Goal: Task Accomplishment & Management: Manage account settings

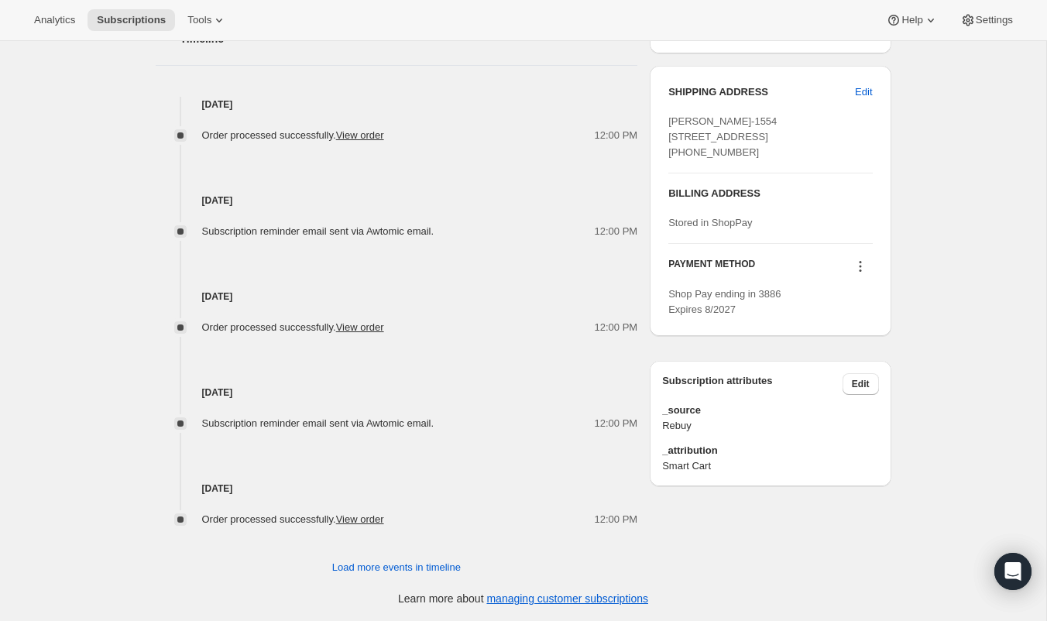
scroll to position [612, 0]
click at [847, 100] on button "Edit" at bounding box center [864, 93] width 36 height 25
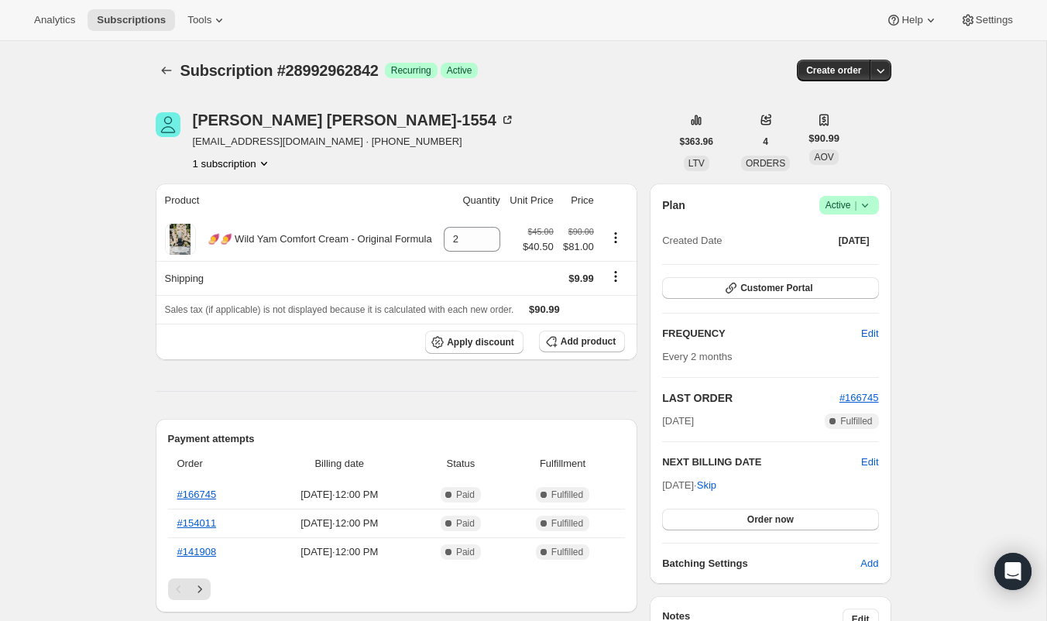
select select "[GEOGRAPHIC_DATA]"
select select "ID"
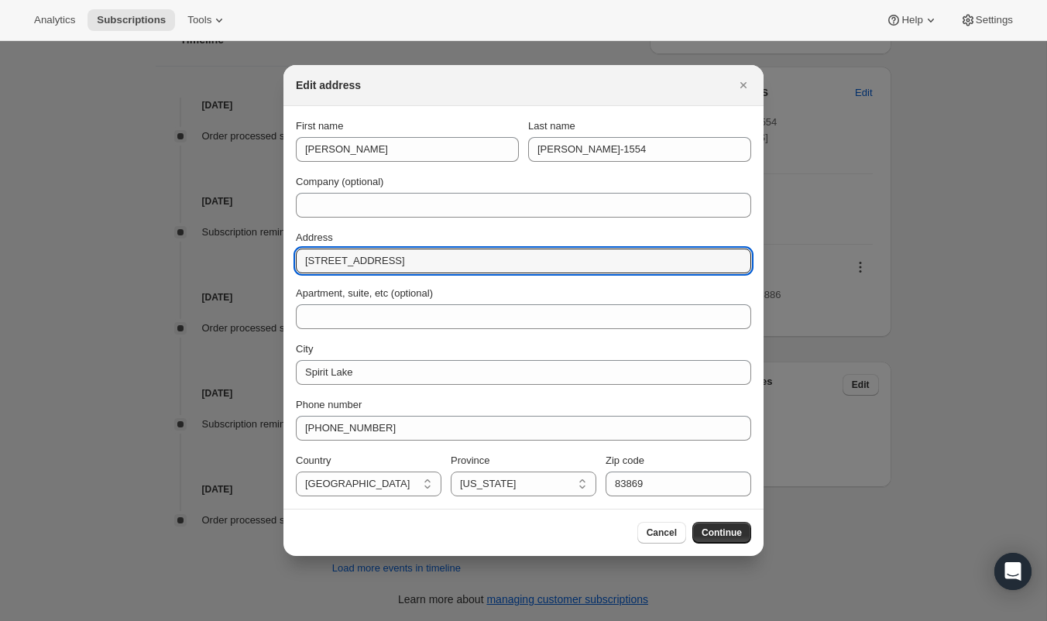
drag, startPoint x: 431, startPoint y: 264, endPoint x: 281, endPoint y: 262, distance: 149.5
click at [281, 620] on div "Edit address First name [PERSON_NAME] Last name [PERSON_NAME]-1554 Company (opt…" at bounding box center [523, 623] width 1047 height 0
paste input "[STREET_ADDRESS][PERSON_NAME][US_STATE]"
drag, startPoint x: 538, startPoint y: 259, endPoint x: 493, endPoint y: 256, distance: 45.0
click at [493, 256] on input "[STREET_ADDRESS][PERSON_NAME][US_STATE]" at bounding box center [523, 261] width 455 height 25
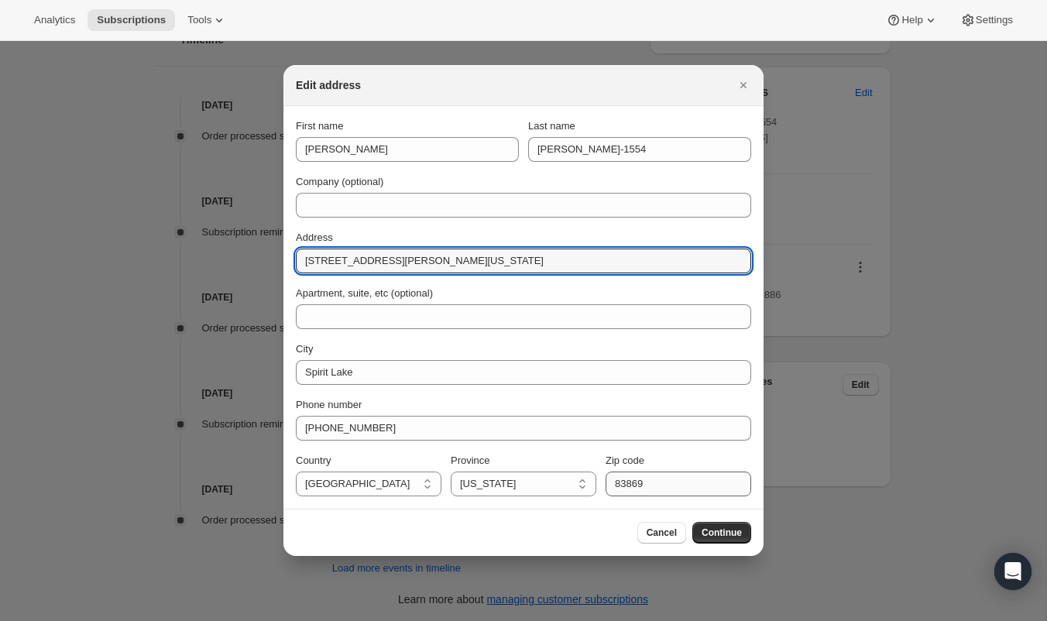
type input "[STREET_ADDRESS][PERSON_NAME][US_STATE]"
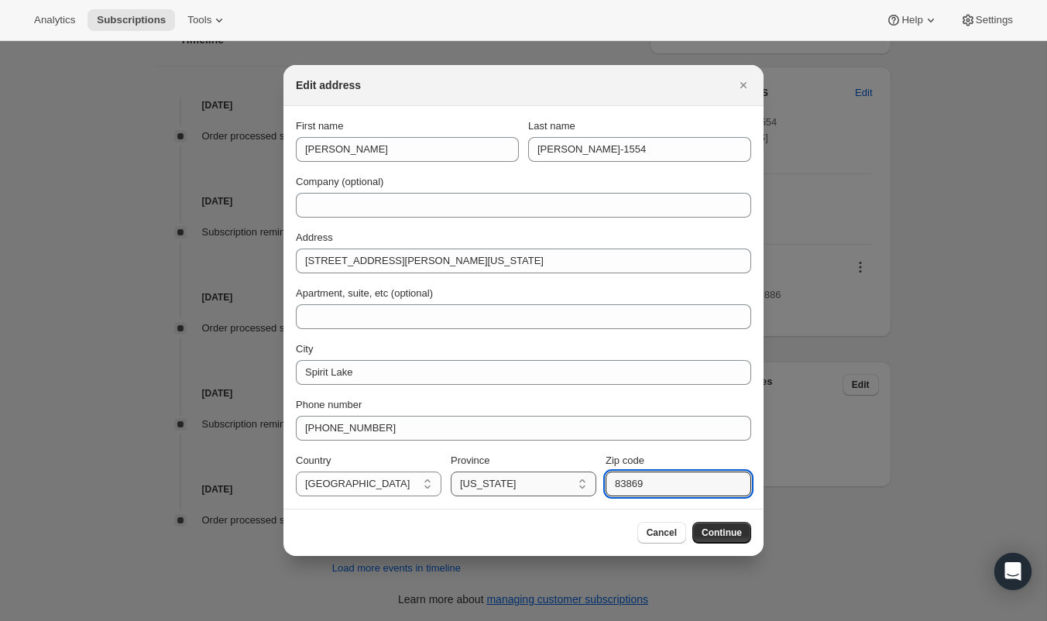
drag, startPoint x: 687, startPoint y: 482, endPoint x: 576, endPoint y: 483, distance: 111.5
click at [576, 483] on div "Country [GEOGRAPHIC_DATA] [GEOGRAPHIC_DATA] [GEOGRAPHIC_DATA] [GEOGRAPHIC_DATA]…" at bounding box center [523, 474] width 455 height 43
paste input "51"
type input "83851"
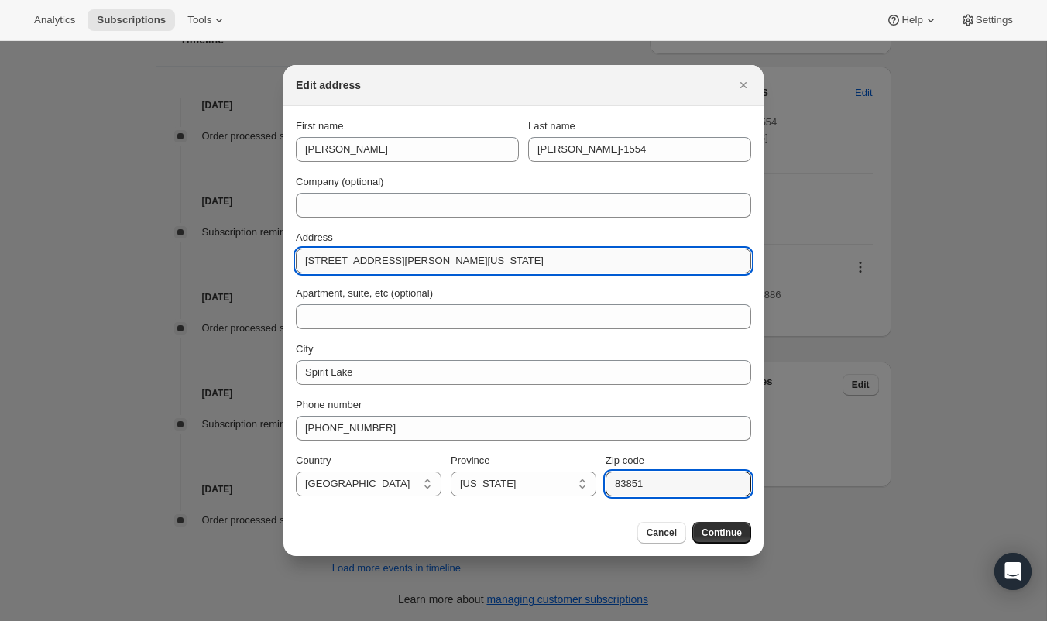
click at [500, 253] on input "[STREET_ADDRESS][PERSON_NAME][US_STATE]" at bounding box center [523, 261] width 455 height 25
drag, startPoint x: 500, startPoint y: 254, endPoint x: 413, endPoint y: 256, distance: 86.8
click at [413, 256] on input "[STREET_ADDRESS][PERSON_NAME]" at bounding box center [523, 261] width 455 height 25
type input "[STREET_ADDRESS]"
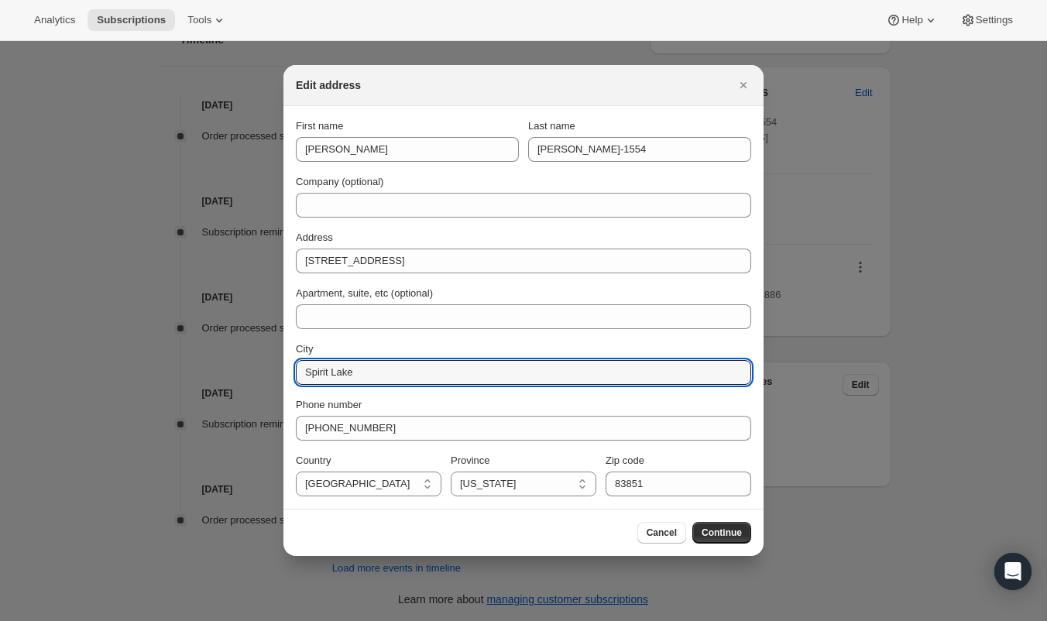
drag, startPoint x: 399, startPoint y: 379, endPoint x: 248, endPoint y: 375, distance: 151.1
click at [248, 620] on div "Edit address First name [PERSON_NAME] Last name [PERSON_NAME]-1554 Company (opt…" at bounding box center [523, 623] width 1047 height 0
paste input "83851"
type input "Spirit Lake"
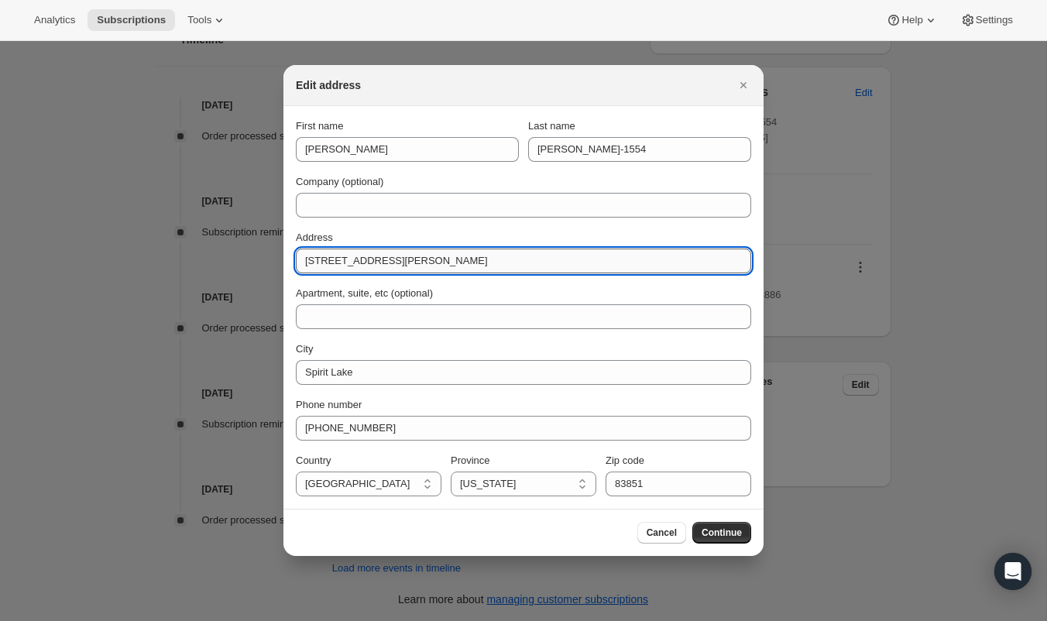
drag, startPoint x: 471, startPoint y: 259, endPoint x: 414, endPoint y: 256, distance: 57.4
click at [414, 257] on input "[STREET_ADDRESS][PERSON_NAME]" at bounding box center [523, 261] width 455 height 25
type input "[STREET_ADDRESS]"
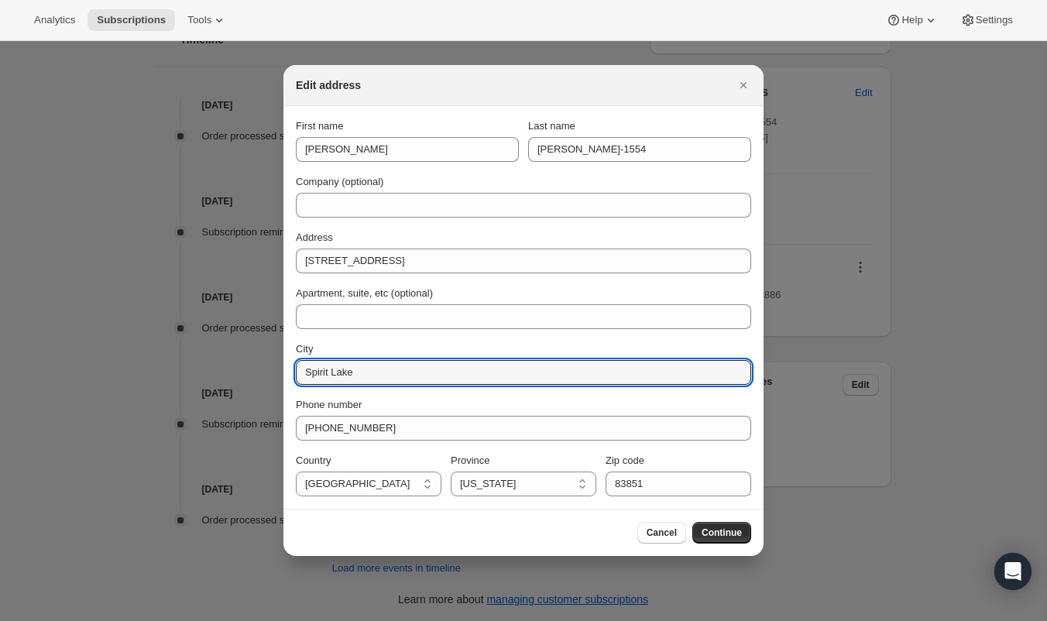
drag, startPoint x: 380, startPoint y: 370, endPoint x: 257, endPoint y: 366, distance: 123.2
click at [261, 620] on div "Edit address First name [PERSON_NAME] Last name [PERSON_NAME]-1554 Company (opt…" at bounding box center [523, 623] width 1047 height 0
paste input "[PERSON_NAME],"
type input "[PERSON_NAME],"
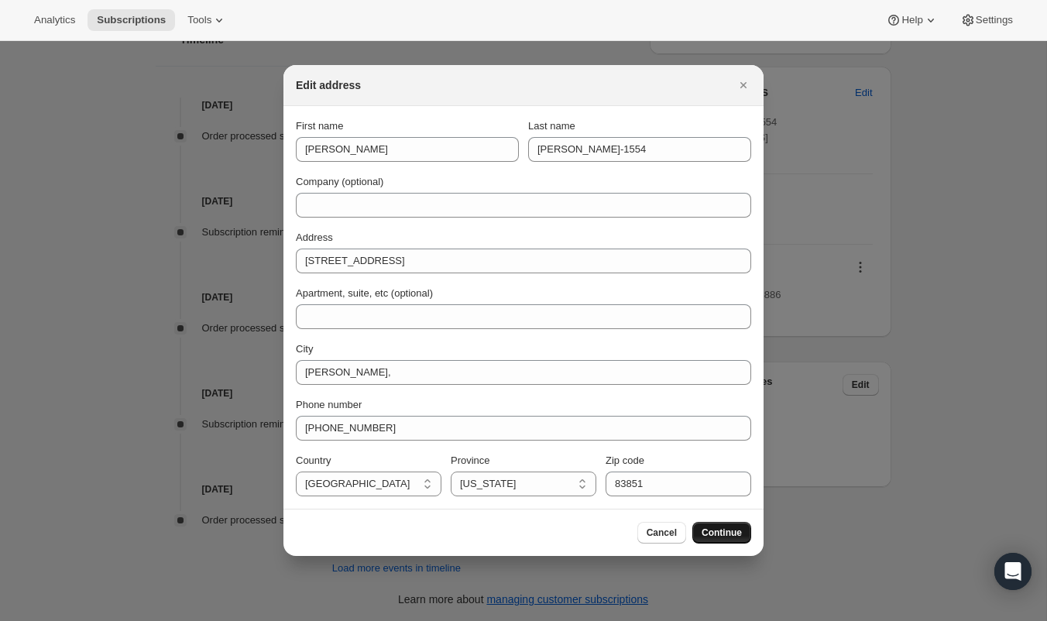
click at [742, 529] on button "Continue" at bounding box center [721, 533] width 59 height 22
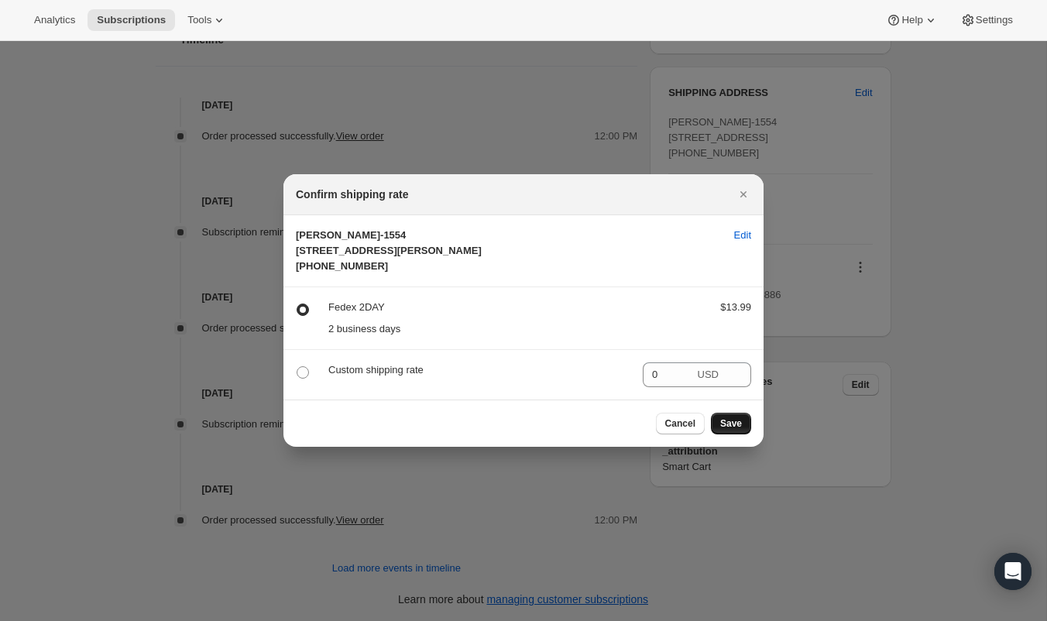
click at [740, 430] on span "Save" at bounding box center [731, 423] width 22 height 12
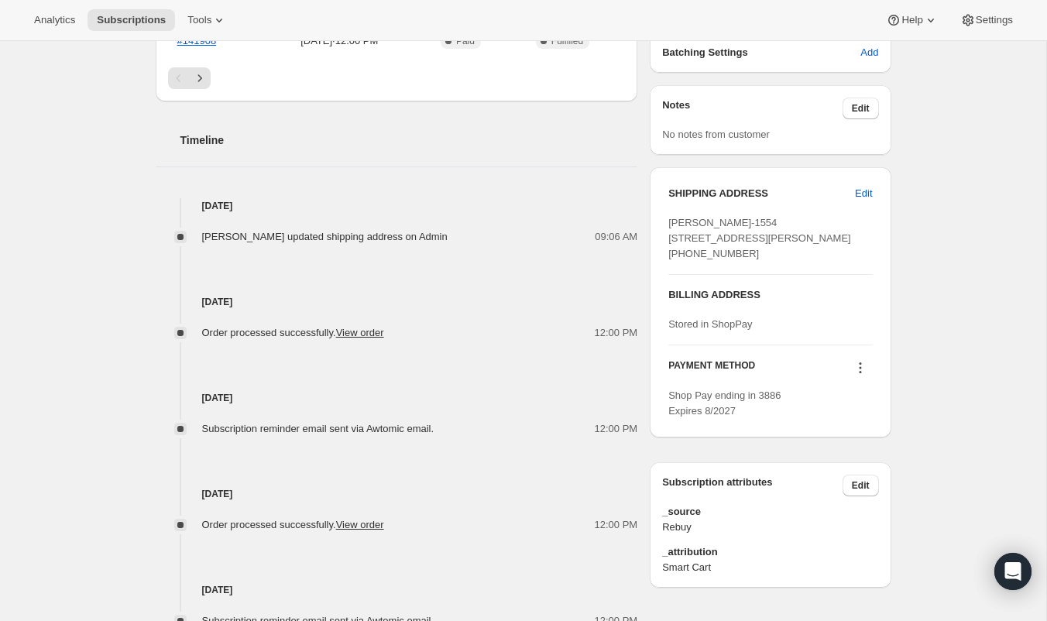
scroll to position [580, 0]
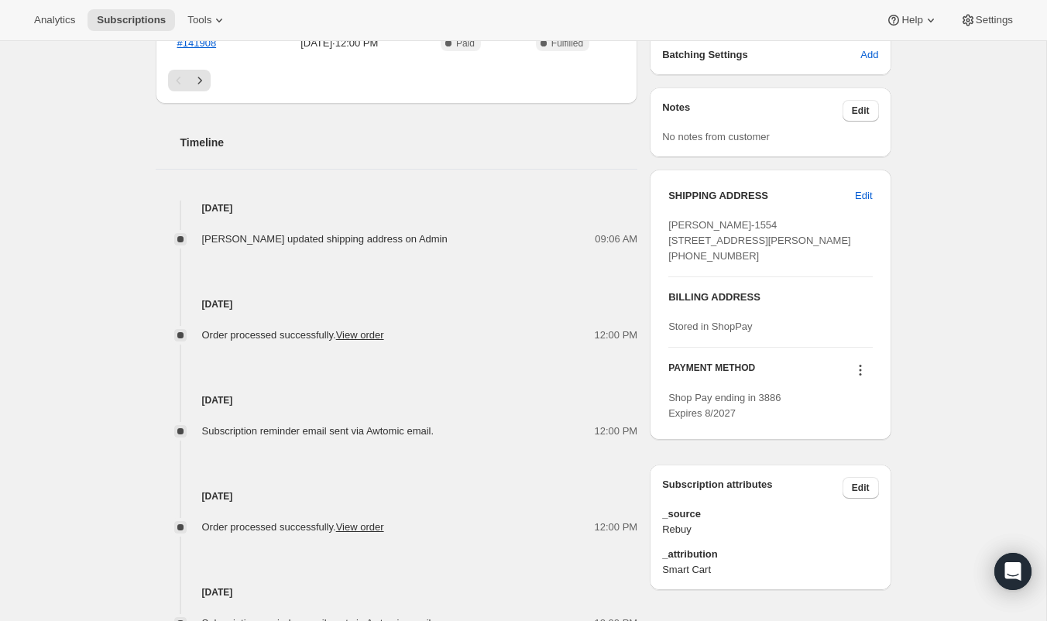
drag, startPoint x: 757, startPoint y: 274, endPoint x: 652, endPoint y: 225, distance: 115.7
click at [652, 225] on div "SHIPPING ADDRESS Edit [PERSON_NAME]-[GEOGRAPHIC_DATA][STREET_ADDRESS][PERSON_NA…" at bounding box center [770, 305] width 241 height 270
copy span "[PERSON_NAME]-1554 [STREET_ADDRESS][PERSON_NAME]"
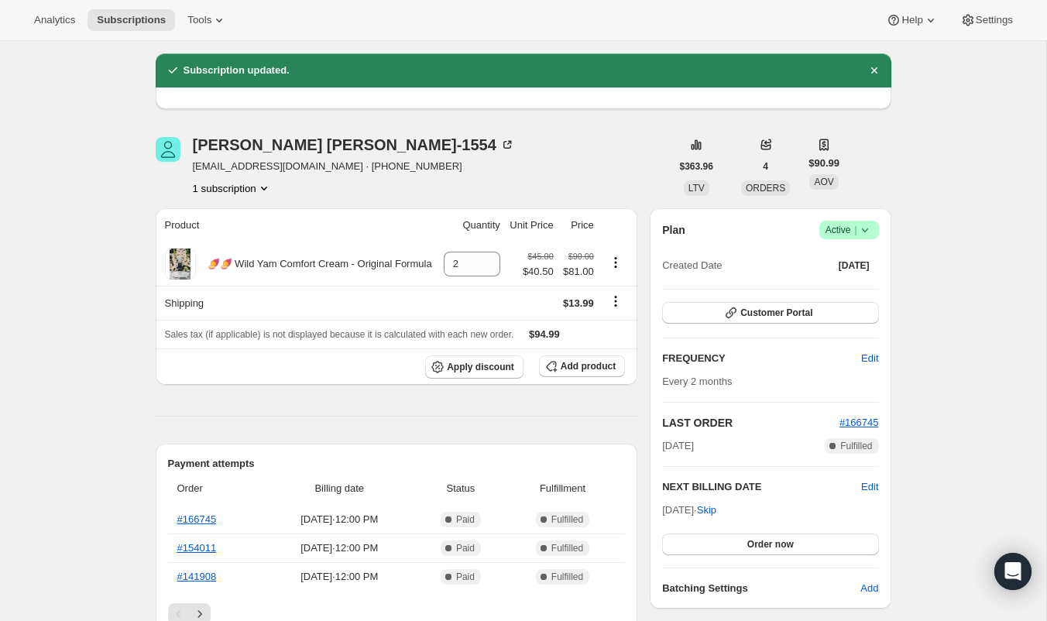
scroll to position [0, 0]
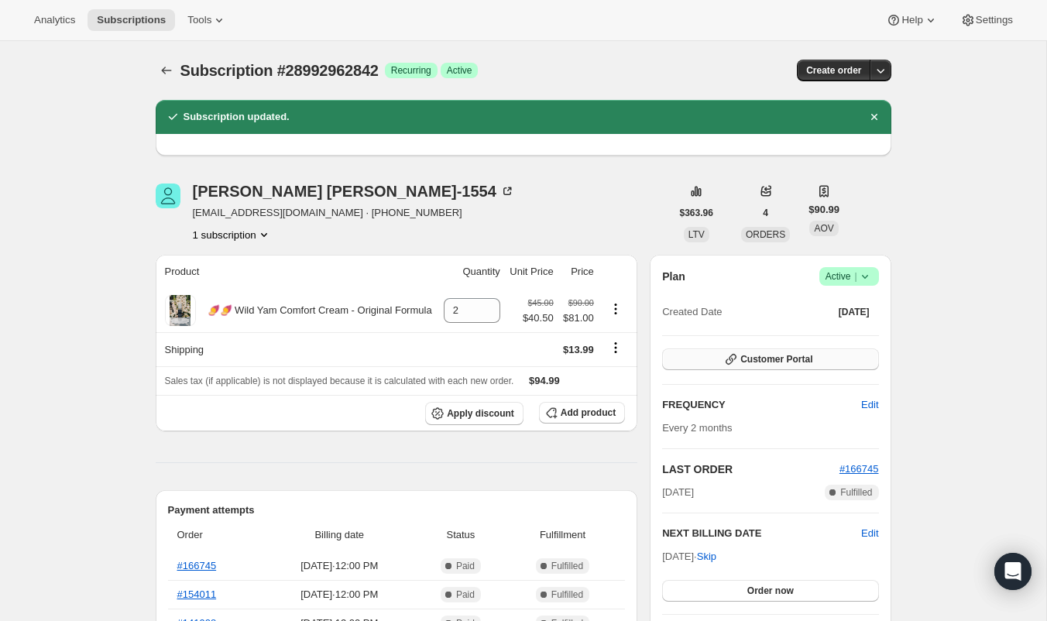
click at [690, 355] on button "Customer Portal" at bounding box center [770, 360] width 216 height 22
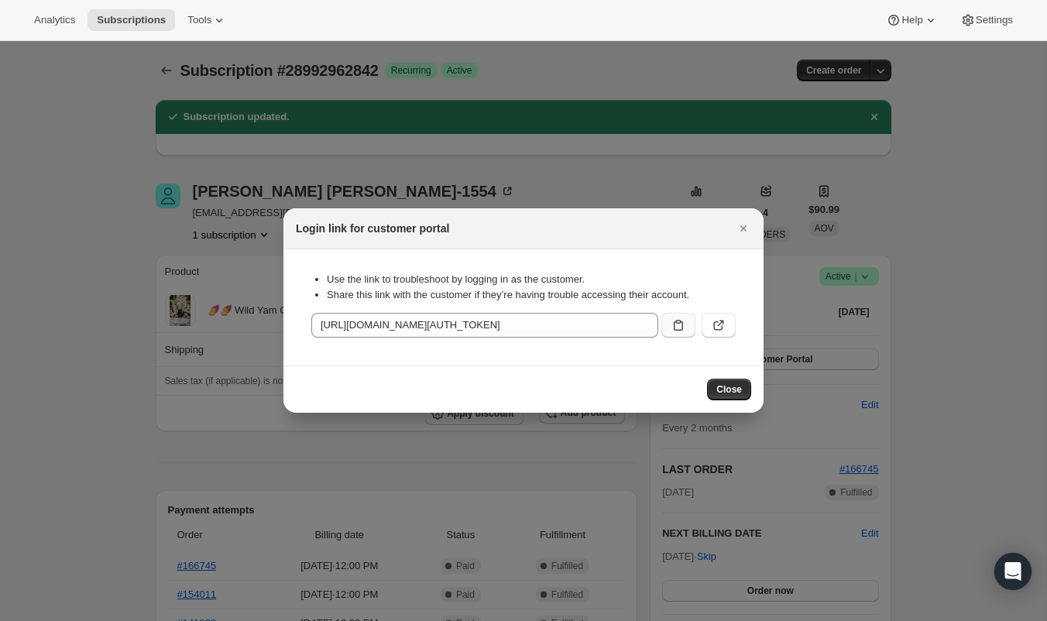
click at [668, 328] on button ":rf4:" at bounding box center [678, 325] width 34 height 25
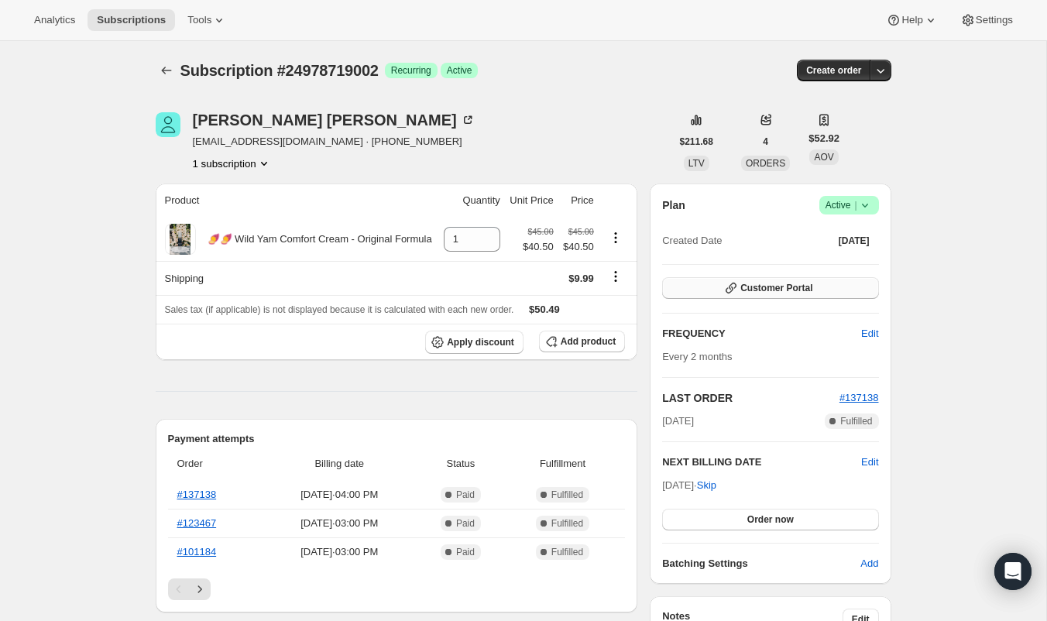
click at [799, 282] on span "Customer Portal" at bounding box center [776, 288] width 72 height 12
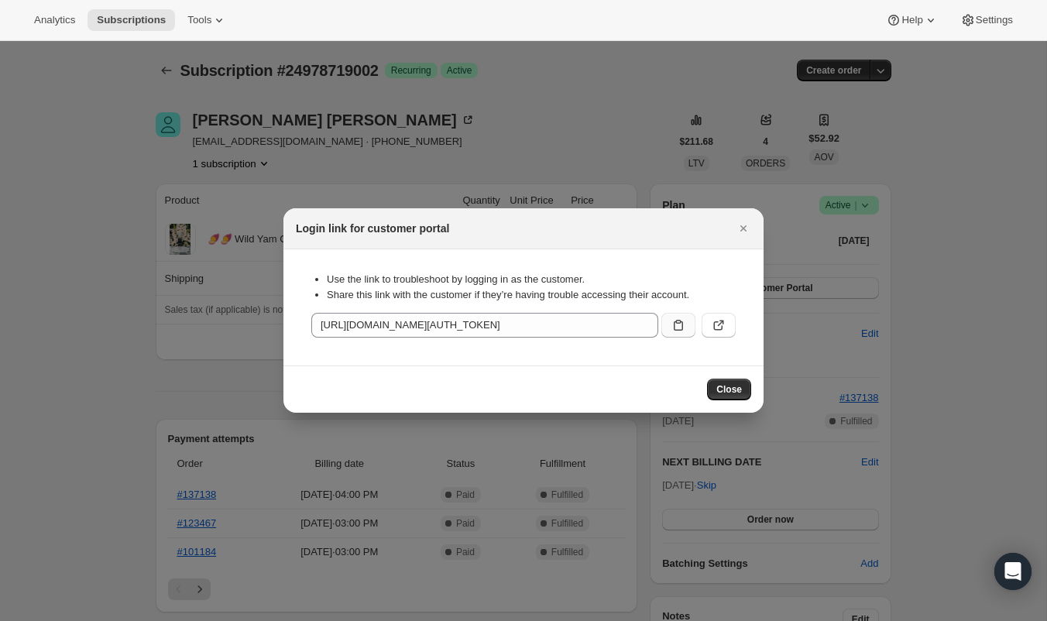
click at [689, 330] on button ":rc0:" at bounding box center [678, 325] width 34 height 25
